Goal: Find contact information: Find contact information

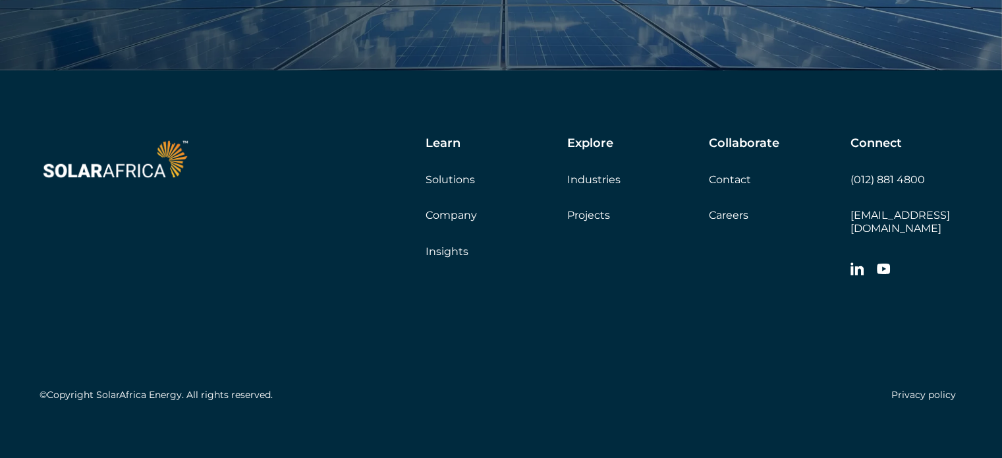
scroll to position [4488, 0]
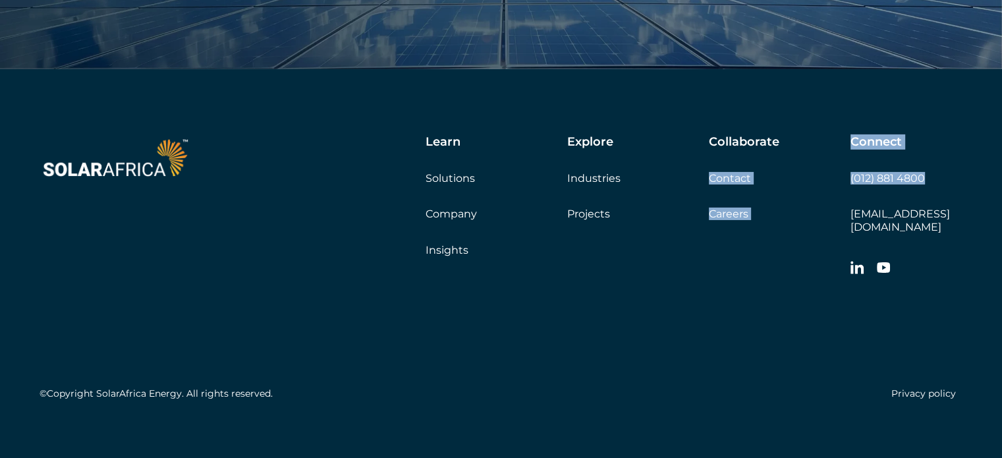
drag, startPoint x: 845, startPoint y: 177, endPoint x: 930, endPoint y: 173, distance: 84.4
click at [930, 173] on div "Learn Solutions Company Insights Explore Industries Projects Collaborate Contac…" at bounding box center [607, 209] width 710 height 148
click at [895, 185] on div "Connect (012) 881 4800 [EMAIL_ADDRESS][DOMAIN_NAME]" at bounding box center [907, 209] width 112 height 148
drag, startPoint x: 845, startPoint y: 178, endPoint x: 916, endPoint y: 173, distance: 71.3
click at [916, 173] on div "Learn Solutions Company Insights Explore Industries Projects Collaborate Contac…" at bounding box center [607, 209] width 710 height 148
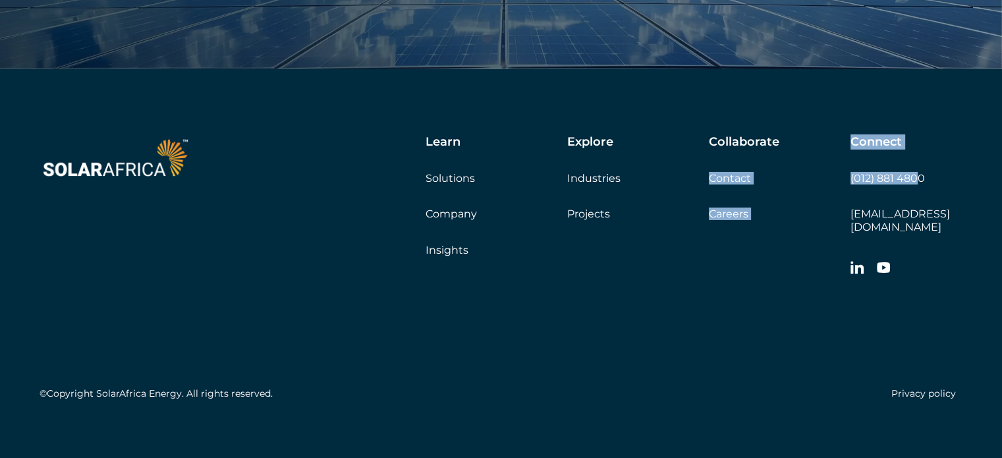
click at [838, 190] on div "Collaborate Contact Careers Get a quote" at bounding box center [780, 178] width 142 height 86
drag, startPoint x: 866, startPoint y: 175, endPoint x: 822, endPoint y: 197, distance: 48.9
click at [820, 198] on div "Collaborate Contact Careers Get a quote" at bounding box center [780, 178] width 142 height 86
drag, startPoint x: 926, startPoint y: 176, endPoint x: 851, endPoint y: 179, distance: 74.5
click at [851, 179] on div "Connect (012) 881 4800 [EMAIL_ADDRESS][DOMAIN_NAME]" at bounding box center [907, 209] width 112 height 148
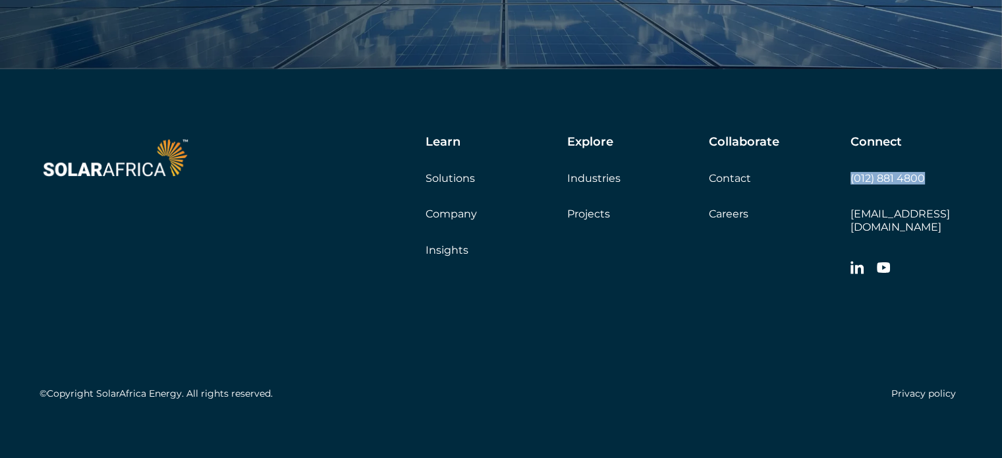
copy link "(012) 881 4800"
click at [211, 223] on div at bounding box center [146, 209] width 213 height 148
